Goal: Task Accomplishment & Management: Manage account settings

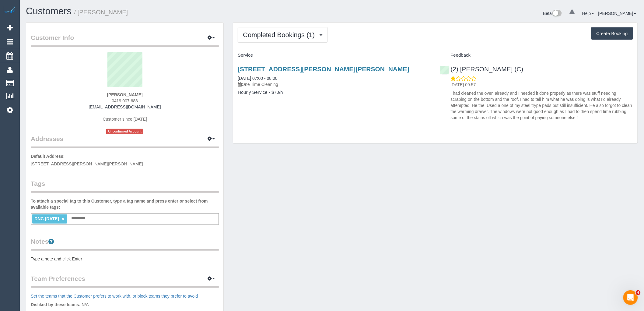
drag, startPoint x: 142, startPoint y: 99, endPoint x: 75, endPoint y: 102, distance: 67.9
click at [75, 102] on div "Melissa Goulis 0419 007 688 melissafinlay67@gmail.com Customer since 2025 Uncon…" at bounding box center [125, 93] width 188 height 82
copy span "0419 007 688"
drag, startPoint x: 335, startPoint y: 151, endPoint x: 336, endPoint y: 134, distance: 16.8
click at [335, 151] on div "Customer Info Edit Contact Info Send Message Email Preferences Special Sales Ta…" at bounding box center [331, 223] width 621 height 403
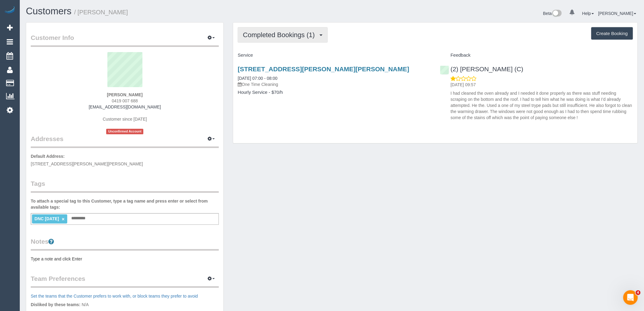
click at [303, 38] on span "Completed Bookings (1)" at bounding box center [280, 35] width 75 height 8
click at [351, 54] on h4 "Service" at bounding box center [334, 55] width 193 height 5
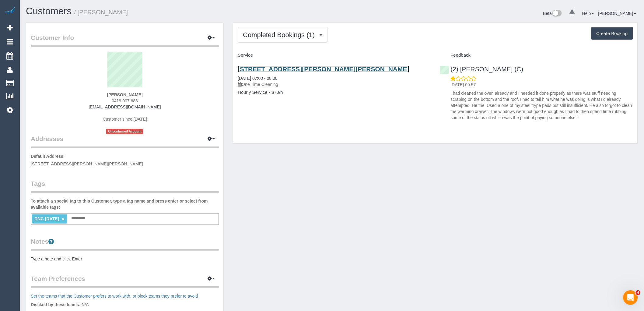
click at [329, 68] on link "2/1679 Malvern Road, Glen Iris, VIC 3146" at bounding box center [324, 68] width 172 height 7
click at [64, 218] on link "×" at bounding box center [63, 218] width 3 height 5
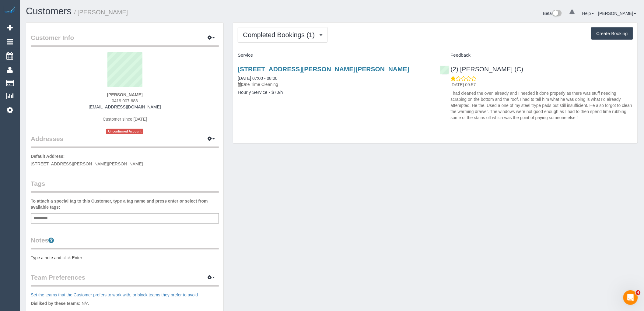
drag, startPoint x: 150, startPoint y: 94, endPoint x: 88, endPoint y: 94, distance: 62.1
click at [88, 94] on div "Melissa Goulis 0419 007 688 melissafinlay67@gmail.com Customer since 2025 Uncon…" at bounding box center [125, 93] width 188 height 82
copy strong "Melissa Goulis"
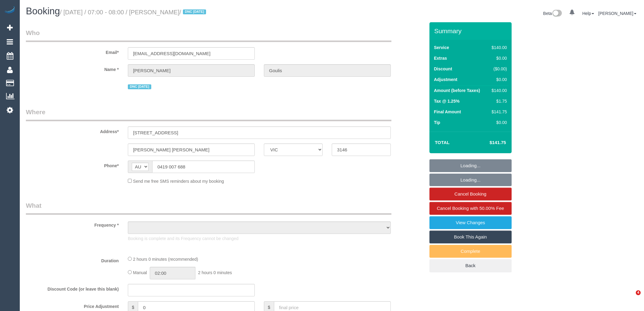
select select "VIC"
select select "object:567"
select select "string:stripe-pm_1S2ibY2GScqysDRV5yv4f3p7"
select select "number:28"
select select "number:14"
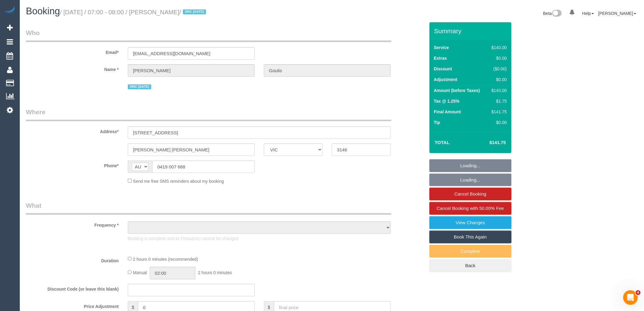
select select "number:18"
select select "number:24"
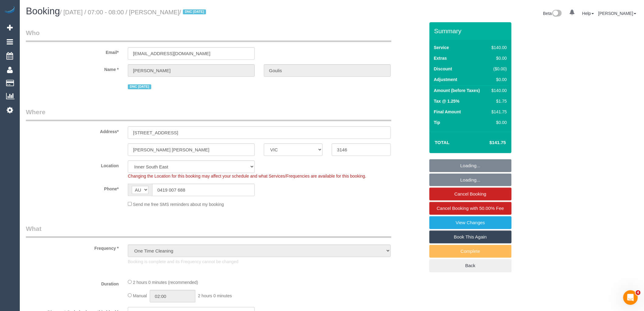
select select "object:736"
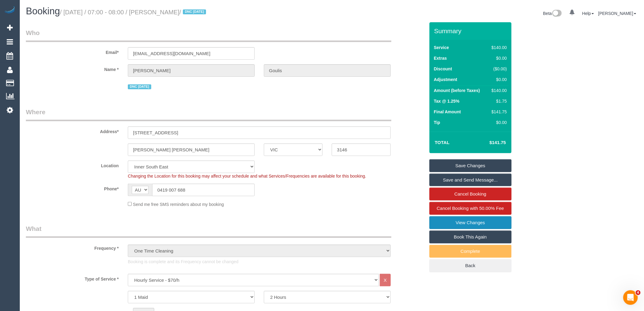
click at [480, 220] on link "View Changes" at bounding box center [470, 222] width 82 height 13
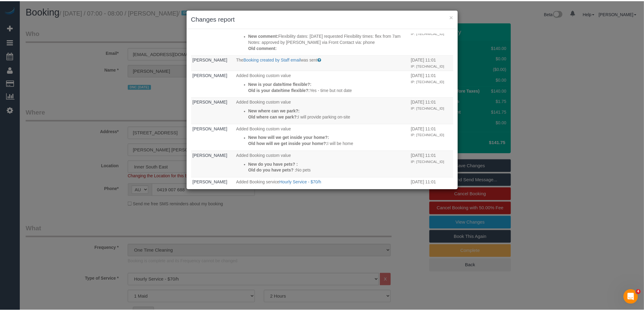
scroll to position [308, 0]
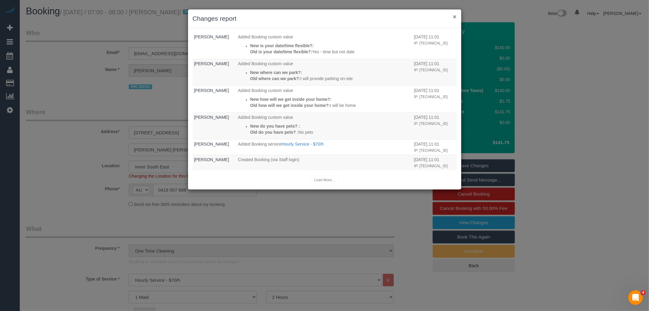
click at [455, 16] on button "×" at bounding box center [455, 16] width 4 height 6
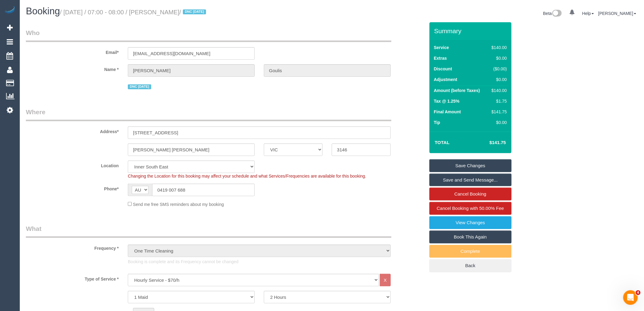
drag, startPoint x: 96, startPoint y: 87, endPoint x: 1, endPoint y: 150, distance: 114.3
click at [96, 87] on div "DNC 03/09/25" at bounding box center [225, 85] width 408 height 9
click at [316, 211] on fieldset "Where Address* 2/1679 Malvern Road Glen Iris ACT NSW NT QLD SA TAS VIC WA 3146 …" at bounding box center [225, 159] width 399 height 104
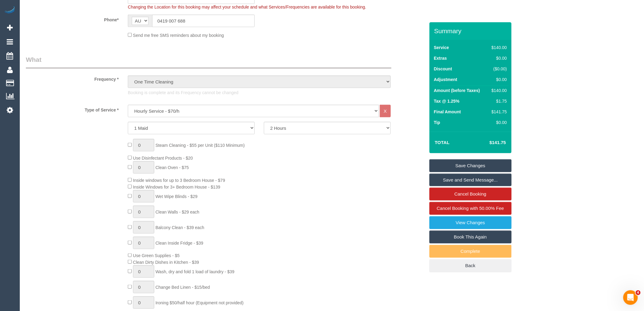
scroll to position [338, 0]
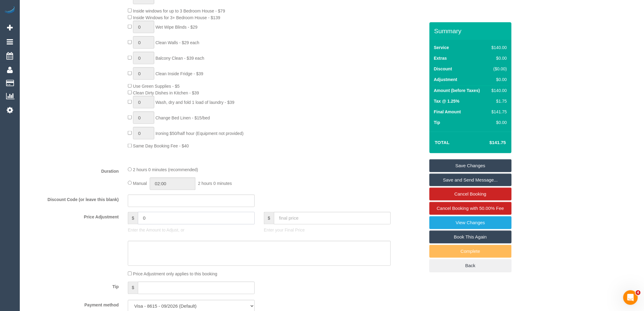
click at [161, 224] on input "0" at bounding box center [196, 218] width 117 height 12
type input "-70"
click at [149, 256] on textarea at bounding box center [259, 253] width 263 height 25
type textarea "50% discount applied due to complaint via phone VC"
click at [479, 167] on link "Save Changes" at bounding box center [470, 165] width 82 height 13
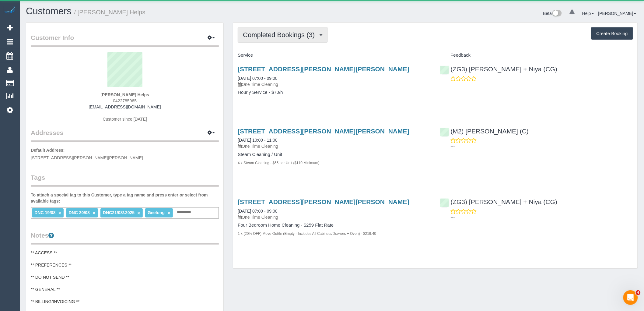
click at [301, 33] on span "Completed Bookings (3)" at bounding box center [280, 35] width 75 height 8
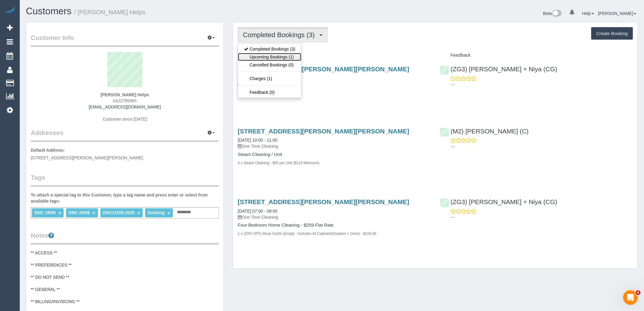
click at [292, 58] on link "Upcoming Bookings (1)" at bounding box center [269, 57] width 63 height 8
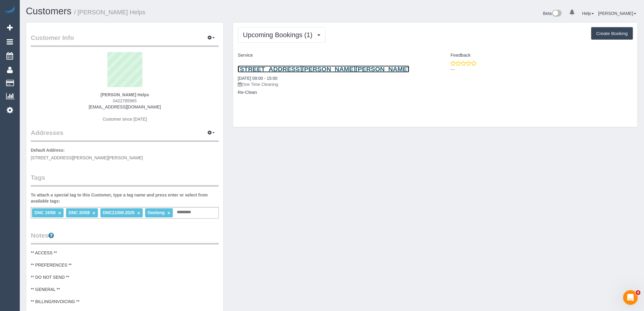
click at [299, 70] on link "2 Hutton Close, Armstrong Creek, VIC 3217" at bounding box center [324, 68] width 172 height 7
click at [314, 69] on link "2 Hutton Close, Armstrong Creek, VIC 3217" at bounding box center [324, 68] width 172 height 7
click at [342, 68] on link "2 Hutton Close, Armstrong Creek, VIC 3217" at bounding box center [324, 68] width 172 height 7
click at [319, 218] on div "Customer Info Edit Contact Info Send Message Email Preferences Special Sales Ta…" at bounding box center [331, 244] width 621 height 445
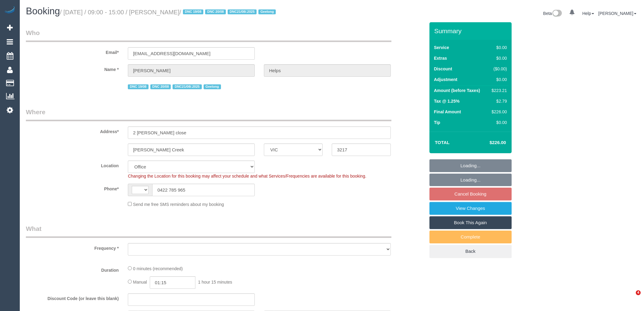
select select "VIC"
select select "string:AU"
select select "string:stripe-pm_1RuRpc2GScqysDRVkztFHtLl"
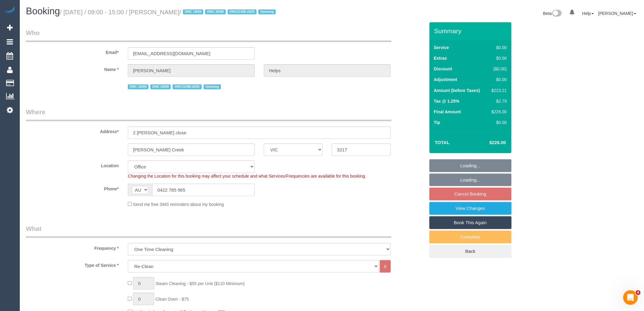
select select "object:792"
select select "number:28"
select select "number:14"
select select "number:18"
select select "number:24"
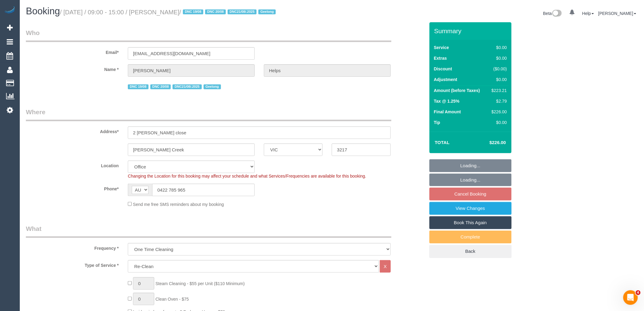
select select "number:26"
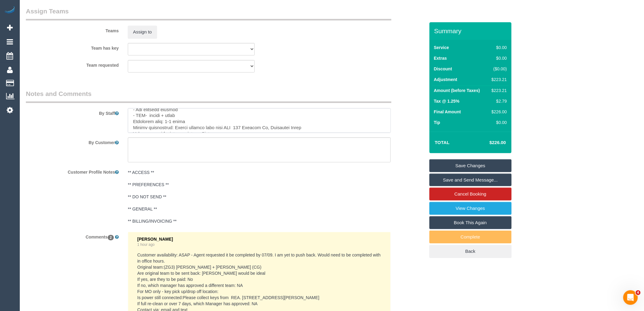
scroll to position [122, 0]
click at [333, 120] on textarea at bounding box center [259, 120] width 263 height 25
click at [312, 116] on textarea at bounding box center [259, 120] width 263 height 25
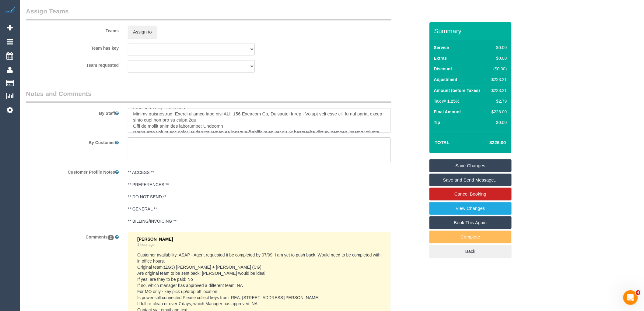
scroll to position [0, 0]
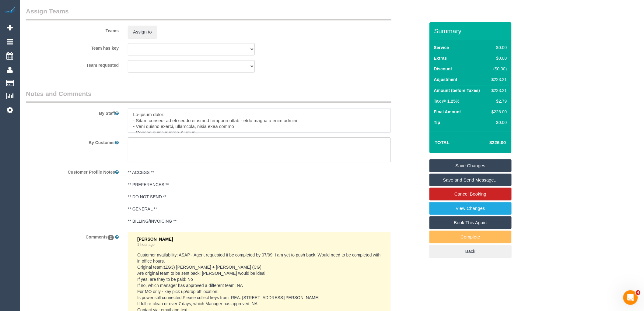
click at [169, 115] on textarea at bounding box center [259, 120] width 263 height 25
type textarea "Re-clean tasks: FULL PROPERTY MOVE OUT CLEAN COMPLETED - PLEASE CHECK ALL AREAS…"
click at [485, 165] on link "Save Changes" at bounding box center [470, 165] width 82 height 13
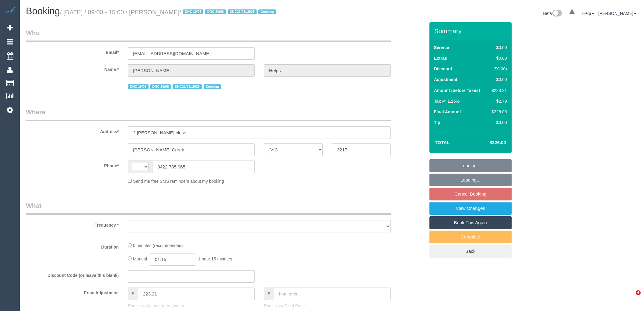
select select "VIC"
select select "object:335"
select select "string:stripe-pm_1RuRpc2GScqysDRVkztFHtLl"
select select "number:28"
select select "number:14"
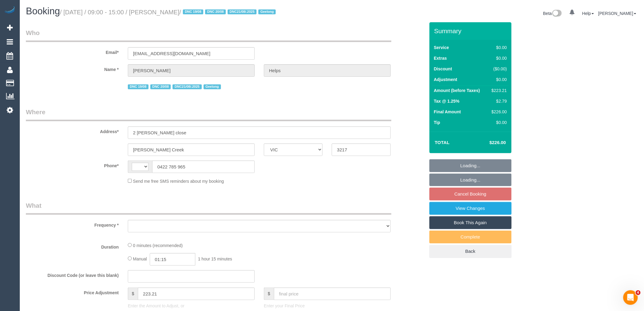
select select "number:18"
select select "number:24"
select select "number:26"
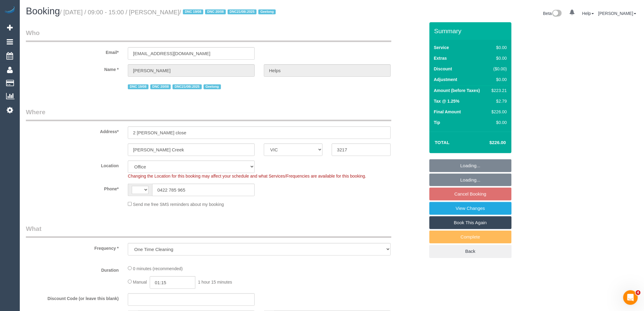
select select "object:735"
select select "string:AU"
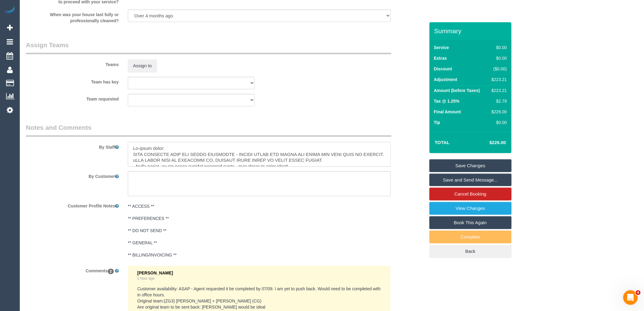
drag, startPoint x: 184, startPoint y: 158, endPoint x: 110, endPoint y: 135, distance: 78.0
click at [110, 135] on fieldset "Notes and Comments By Staff By Customer Customer Profile Notes ** ACCESS ** ** …" at bounding box center [225, 293] width 399 height 340
click at [175, 162] on textarea at bounding box center [259, 154] width 263 height 25
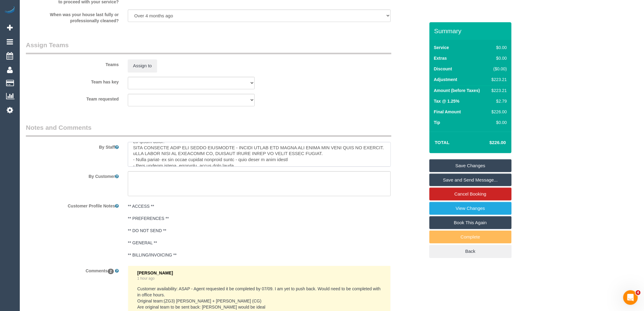
scroll to position [13, 0]
click at [132, 153] on textarea at bounding box center [259, 154] width 263 height 25
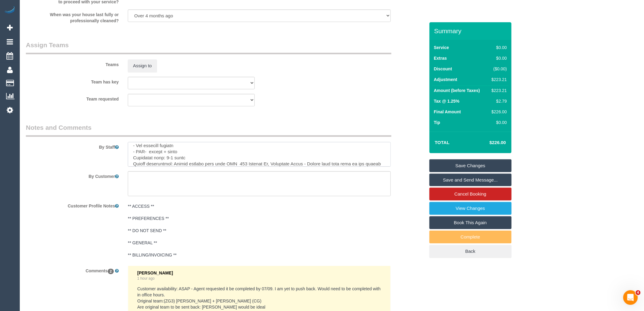
scroll to position [122, 0]
click at [181, 148] on textarea at bounding box center [259, 154] width 263 height 25
paste textarea "- Light shades- if you could attempt cleaning these - must bring a step ladder …"
type textarea "Re-clean tasks: FULL PROPERTY MOVE OUT CLEAN COMPLETED - PLEASE CHECK ALL AREAS…"
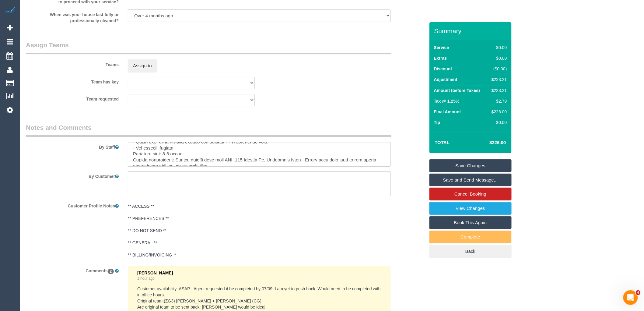
click at [457, 164] on link "Save Changes" at bounding box center [470, 165] width 82 height 13
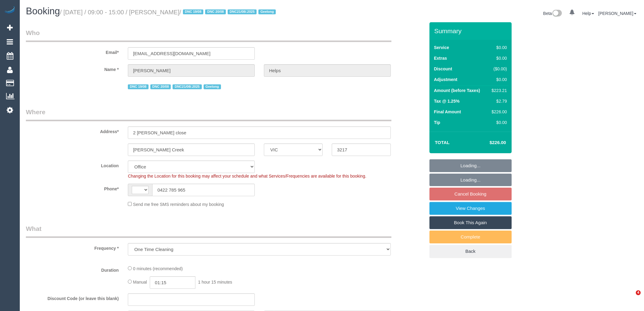
select select "VIC"
select select "object:360"
select select "string:stripe-pm_1RuRpc2GScqysDRVkztFHtLl"
select select "string:AU"
select select "number:28"
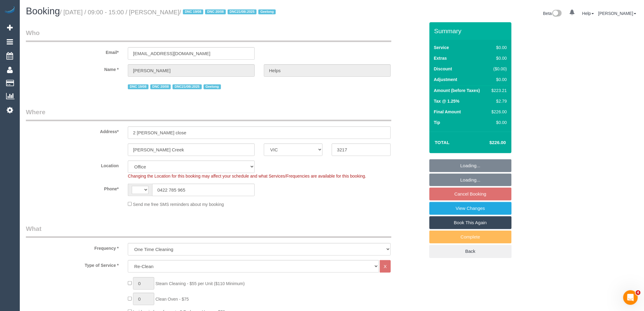
select select "number:14"
select select "number:18"
select select "number:24"
select select "number:26"
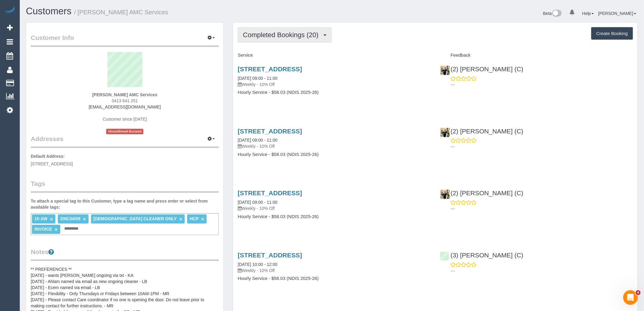
drag, startPoint x: 296, startPoint y: 34, endPoint x: 297, endPoint y: 47, distance: 12.6
click at [296, 34] on span "Completed Bookings (20)" at bounding box center [282, 35] width 78 height 8
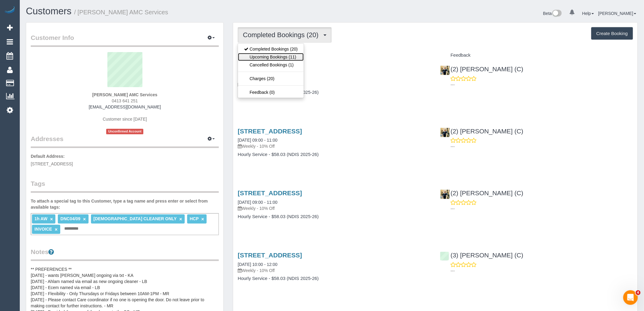
click at [296, 60] on link "Upcoming Bookings (11)" at bounding box center [271, 57] width 66 height 8
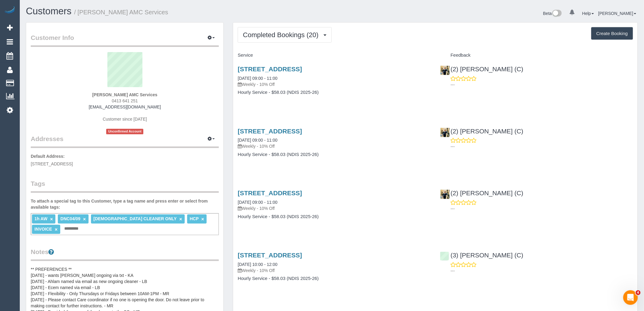
drag, startPoint x: 163, startPoint y: 96, endPoint x: 28, endPoint y: 104, distance: 135.4
click at [43, 96] on div "[PERSON_NAME] AMC Services 0413 641 251 [EMAIL_ADDRESS][DOMAIN_NAME] Customer s…" at bounding box center [125, 93] width 188 height 82
copy strong "[PERSON_NAME] AMC Services"
click at [179, 96] on div "[PERSON_NAME] AMC Services 0413 641 251 [EMAIL_ADDRESS][DOMAIN_NAME] Customer s…" at bounding box center [125, 93] width 188 height 82
drag, startPoint x: 175, startPoint y: 90, endPoint x: 56, endPoint y: 104, distance: 119.7
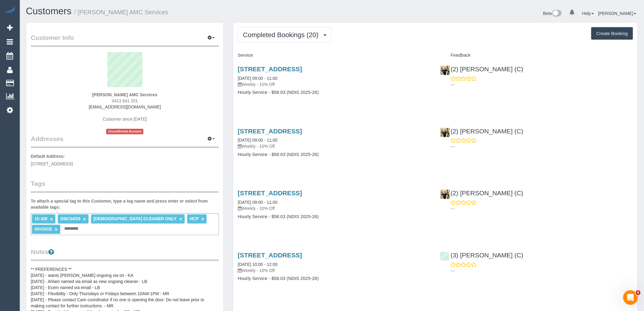
click at [82, 95] on div "Ararsso Esmael AMC Services 0413 641 251 ararsso.amcservices@fake.com Customer …" at bounding box center [125, 93] width 188 height 82
drag, startPoint x: 181, startPoint y: 95, endPoint x: 51, endPoint y: 99, distance: 130.9
click at [55, 96] on div "Ararsso Esmael AMC Services 0413 641 251 ararsso.amcservices@fake.com Customer …" at bounding box center [125, 93] width 188 height 82
copy strong "Ararsso Esmael AMC Services"
